Goal: Task Accomplishment & Management: Use online tool/utility

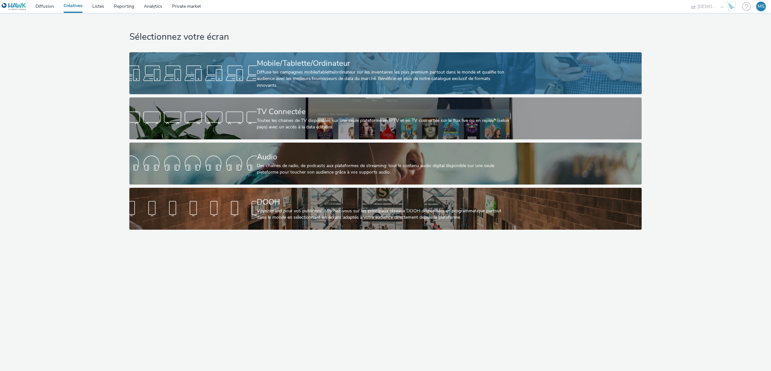
click at [297, 82] on div "Diffuse tes campagnes mobile/tablette/ordinateur sur les inventaires les plus p…" at bounding box center [384, 79] width 255 height 20
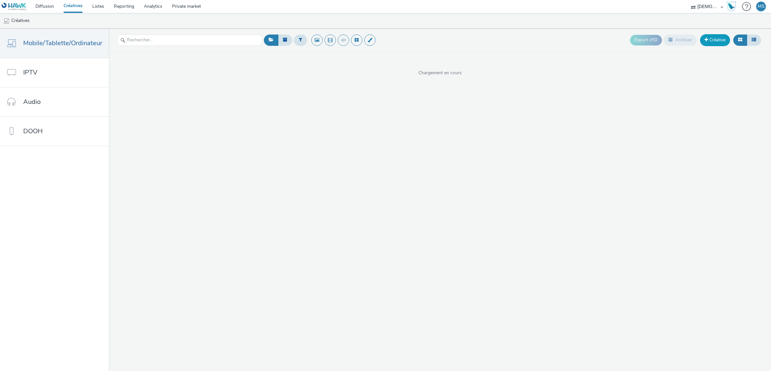
click at [724, 45] on link "Créative" at bounding box center [715, 40] width 30 height 12
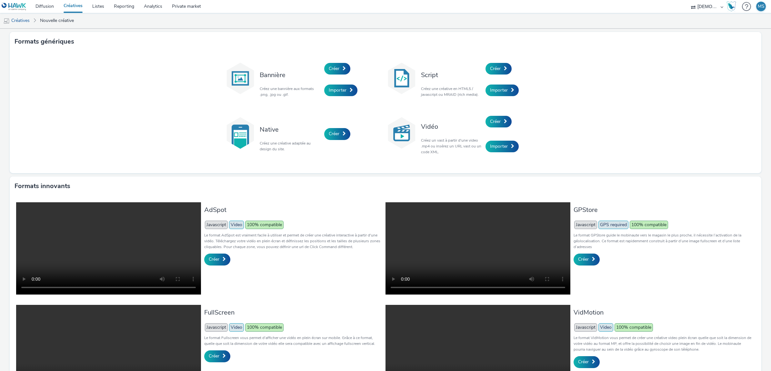
click at [80, 9] on link "Créatives" at bounding box center [73, 6] width 29 height 13
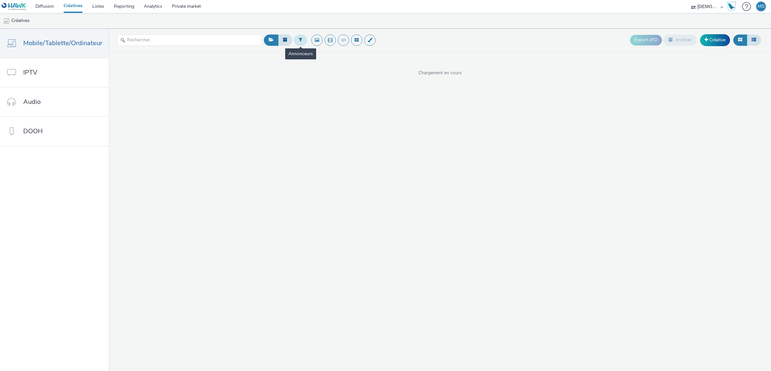
click at [302, 43] on button at bounding box center [300, 40] width 13 height 11
click at [345, 45] on div "Sélectionner un annonceur..." at bounding box center [339, 40] width 65 height 10
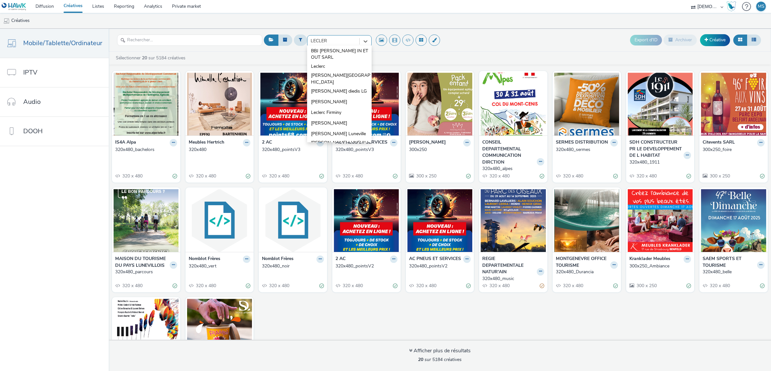
type input "LECLERC"
click at [336, 109] on span "Leclerc Firminy" at bounding box center [326, 112] width 30 height 6
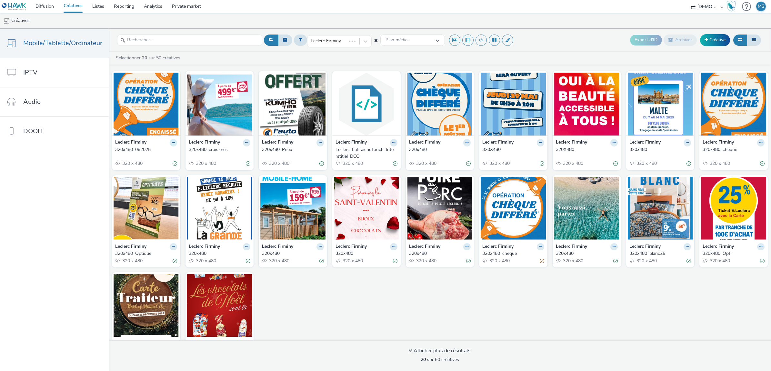
click at [170, 142] on button at bounding box center [173, 142] width 7 height 7
click at [155, 163] on link "Dupliquer" at bounding box center [153, 166] width 48 height 13
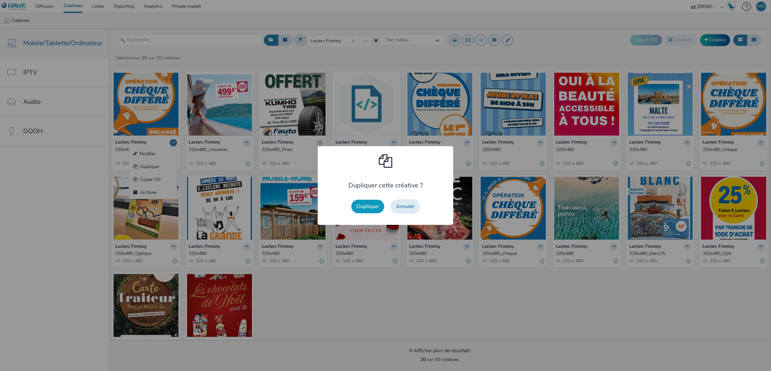
click at [378, 205] on button "Dupliquer" at bounding box center [367, 207] width 33 height 14
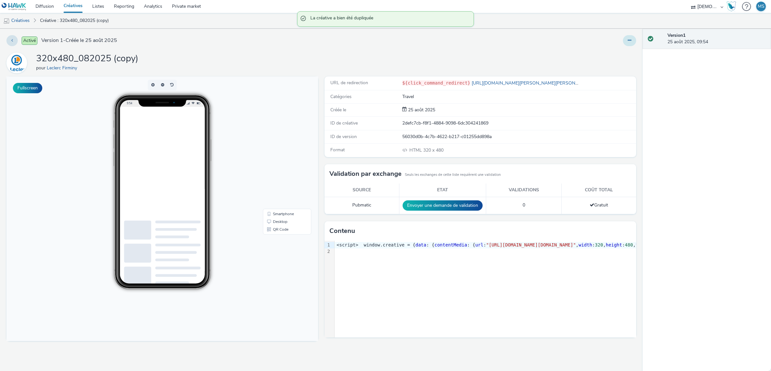
click at [626, 39] on button at bounding box center [629, 40] width 13 height 11
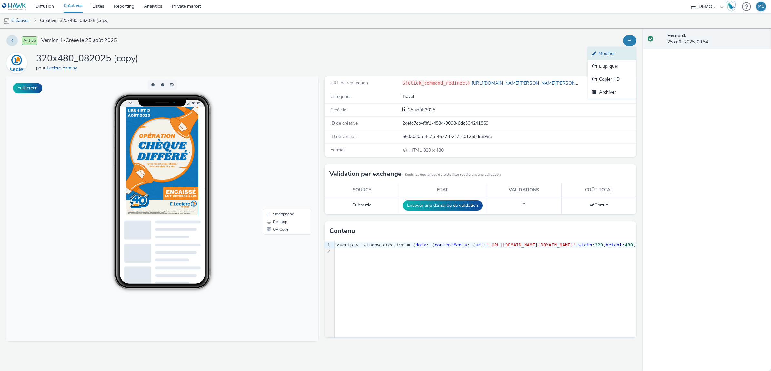
click at [616, 57] on link "Modifier" at bounding box center [612, 53] width 48 height 13
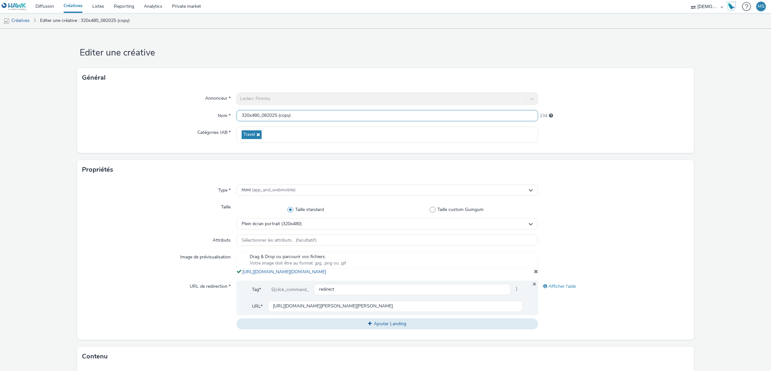
drag, startPoint x: 265, startPoint y: 114, endPoint x: 260, endPoint y: 114, distance: 5.5
click at [260, 114] on input "320x480_082025 (copy)" at bounding box center [387, 115] width 302 height 11
drag, startPoint x: 328, startPoint y: 117, endPoint x: 260, endPoint y: 113, distance: 67.9
click at [260, 113] on input "320x480_272025 (copy)" at bounding box center [387, 115] width 302 height 11
type input "320x480_rentree"
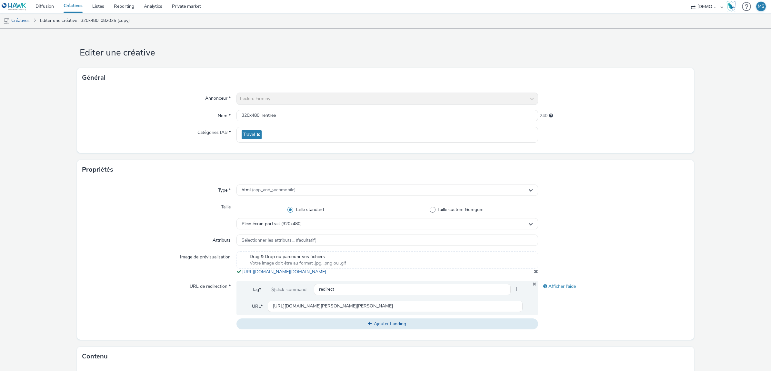
click at [703, 160] on form "Editer une créative Général Annonceur * Leclerc Firminy Nom * 320x480_rentree 2…" at bounding box center [385, 297] width 771 height 536
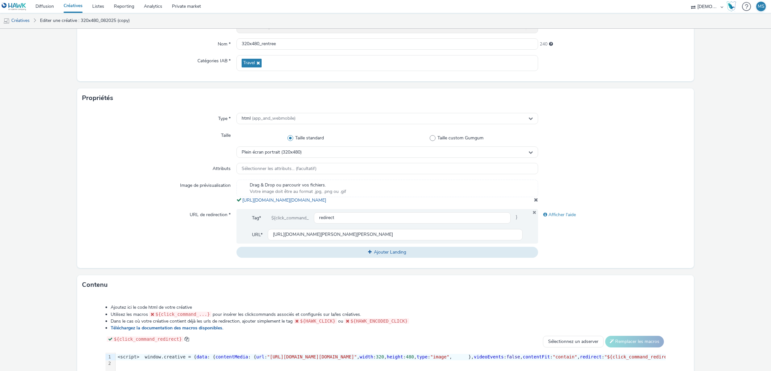
scroll to position [81, 0]
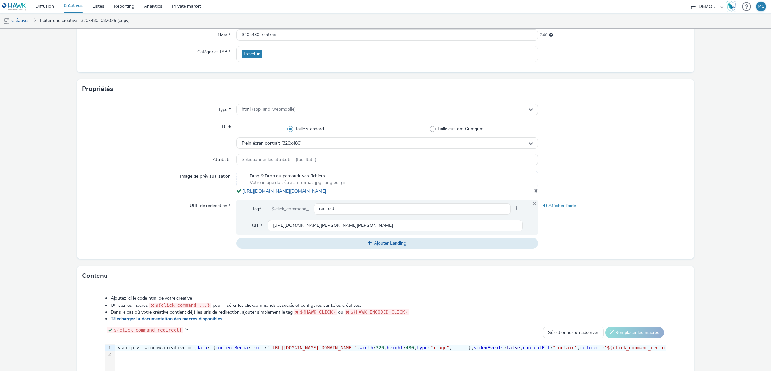
click at [534, 193] on span at bounding box center [536, 190] width 4 height 5
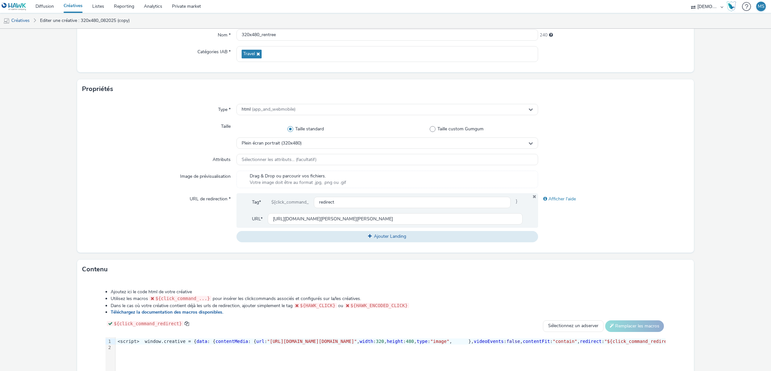
drag, startPoint x: 390, startPoint y: 180, endPoint x: 375, endPoint y: 182, distance: 15.9
click at [375, 182] on div "Drag & Drop ou parcourir vos fichiers. Votre image doit être au format .jpg, .p…" at bounding box center [387, 179] width 302 height 17
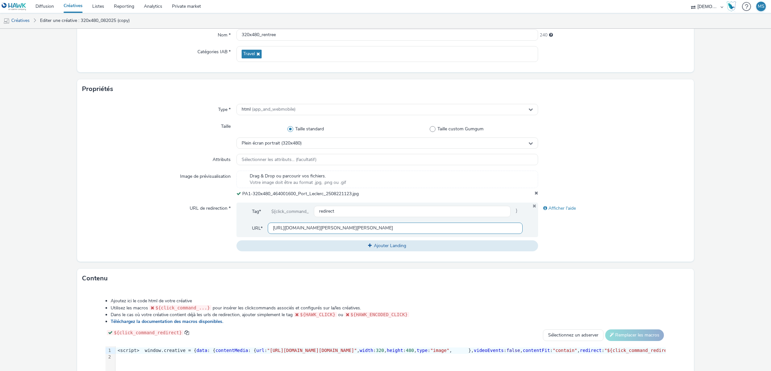
click at [344, 228] on input "https://www.e.leclerc/mag/e-leclerc-firminy?utm_source=LPR&utm_campaign=4491421…" at bounding box center [395, 228] width 255 height 11
paste input "640015"
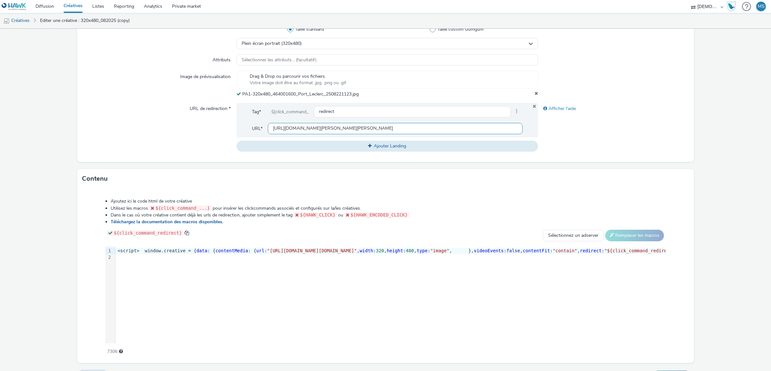
scroll to position [195, 0]
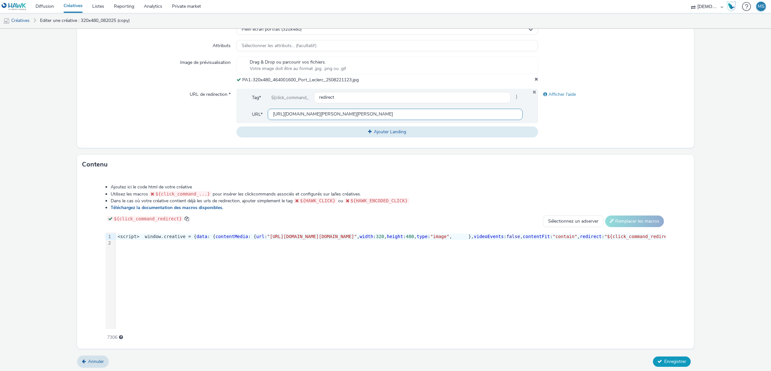
type input "https://www.e.leclerc/mag/e-leclerc-firminy?utm_source=LPR&utm_campaign=4640015…"
click at [658, 359] on icon at bounding box center [660, 361] width 5 height 5
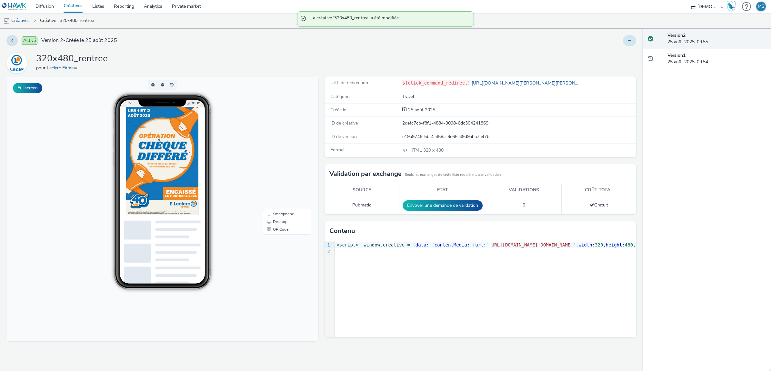
click at [628, 38] on icon at bounding box center [630, 40] width 4 height 5
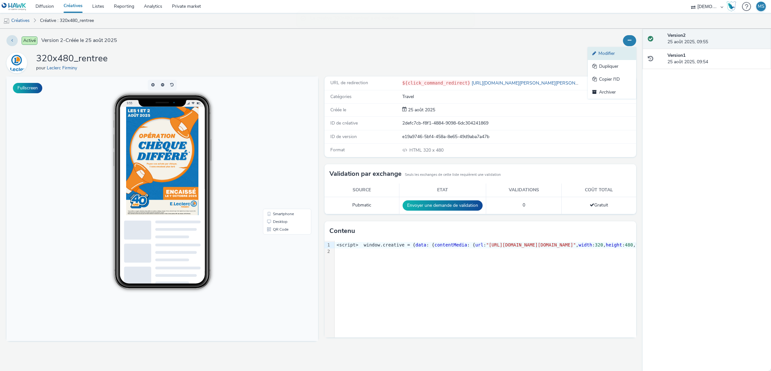
click at [621, 54] on link "Modifier" at bounding box center [612, 53] width 48 height 13
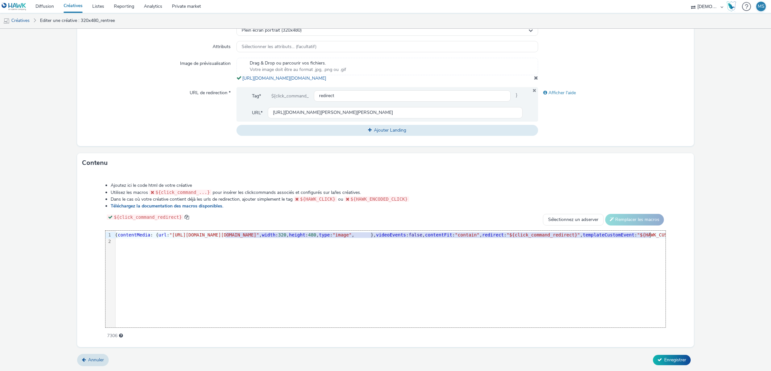
scroll to position [0, 101]
drag, startPoint x: 324, startPoint y: 236, endPoint x: 618, endPoint y: 235, distance: 293.9
click at [256, 235] on span ""https://tabmo-cdn.s3.eu-west-1.amazonaws.com/hawk.tabmo.io/organizations/38dc9…" at bounding box center [211, 234] width 90 height 5
click at [668, 361] on span "Enregistrer" at bounding box center [675, 360] width 22 height 6
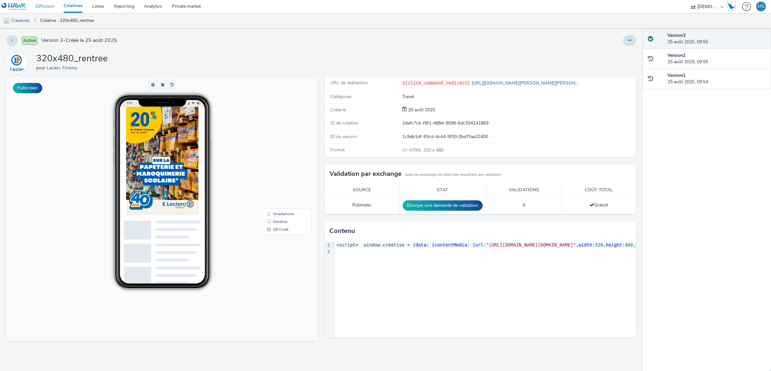
click at [43, 6] on link "Diffusion" at bounding box center [45, 6] width 28 height 13
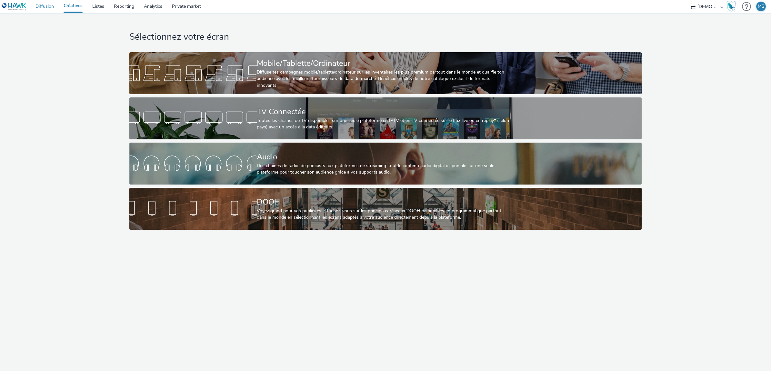
click at [37, 7] on link "Diffusion" at bounding box center [45, 6] width 28 height 13
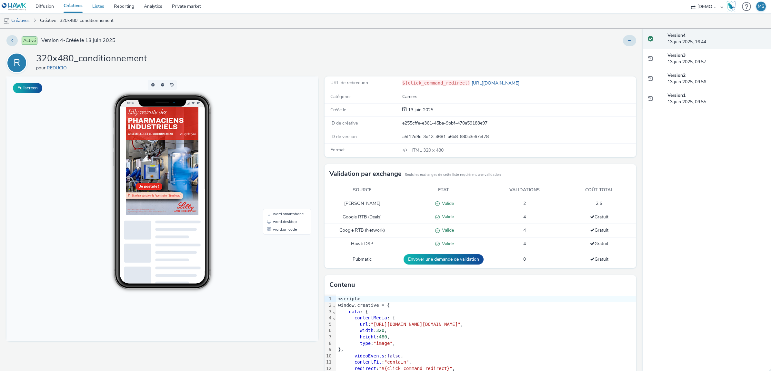
click at [106, 12] on link "Listes" at bounding box center [98, 6] width 22 height 13
